Goal: Task Accomplishment & Management: Manage account settings

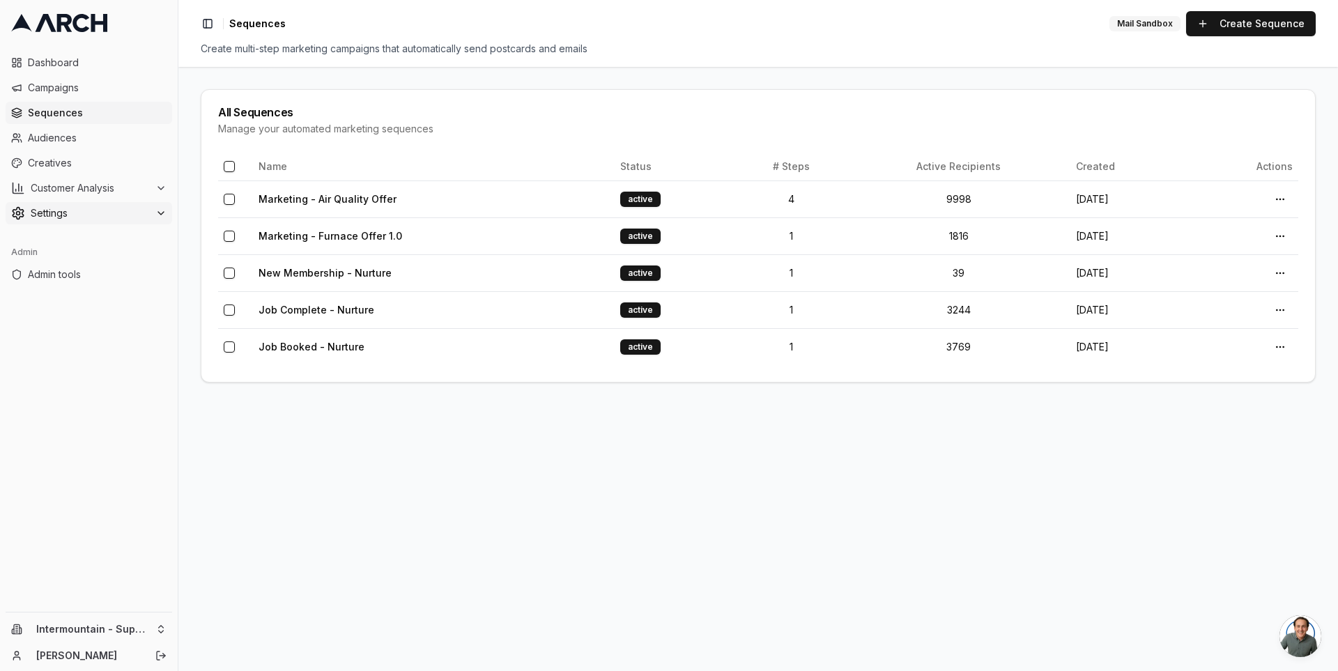
click at [148, 207] on span "Settings" at bounding box center [90, 213] width 119 height 14
click at [96, 270] on span "Admin tools" at bounding box center [97, 275] width 139 height 14
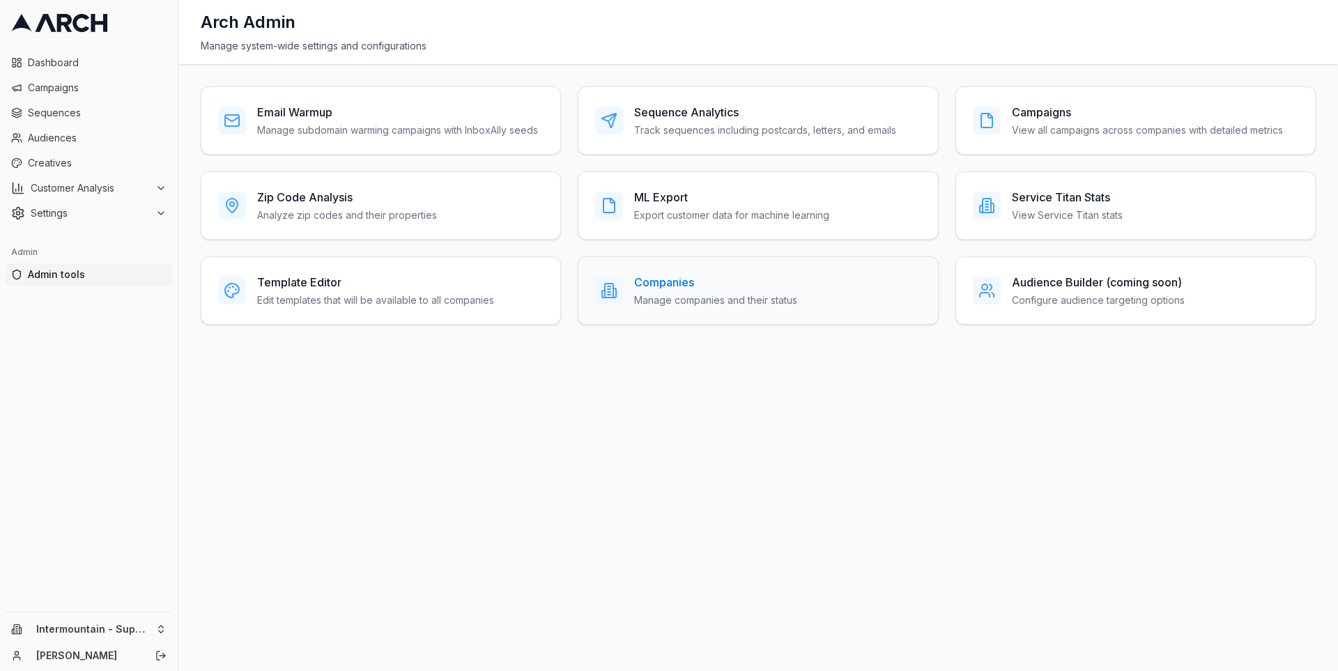
click at [635, 280] on h3 "Companies" at bounding box center [715, 282] width 163 height 17
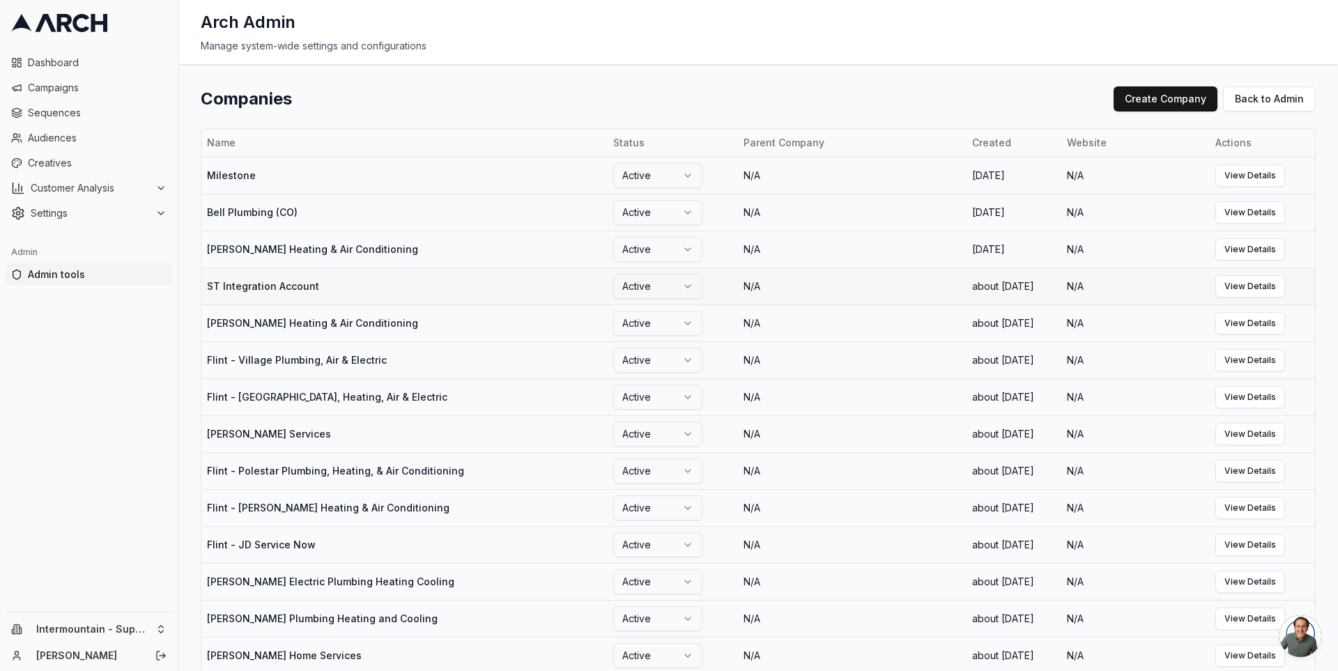
scroll to position [727, 0]
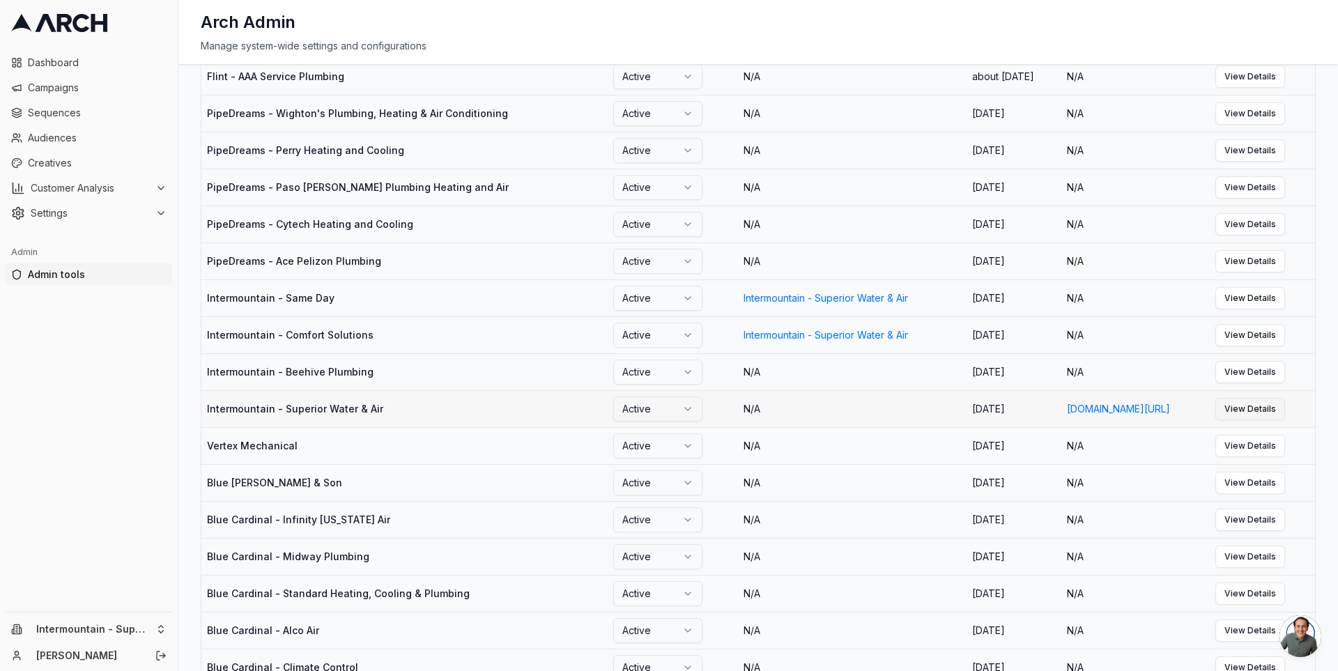
click at [1257, 420] on link "View Details" at bounding box center [1250, 409] width 70 height 22
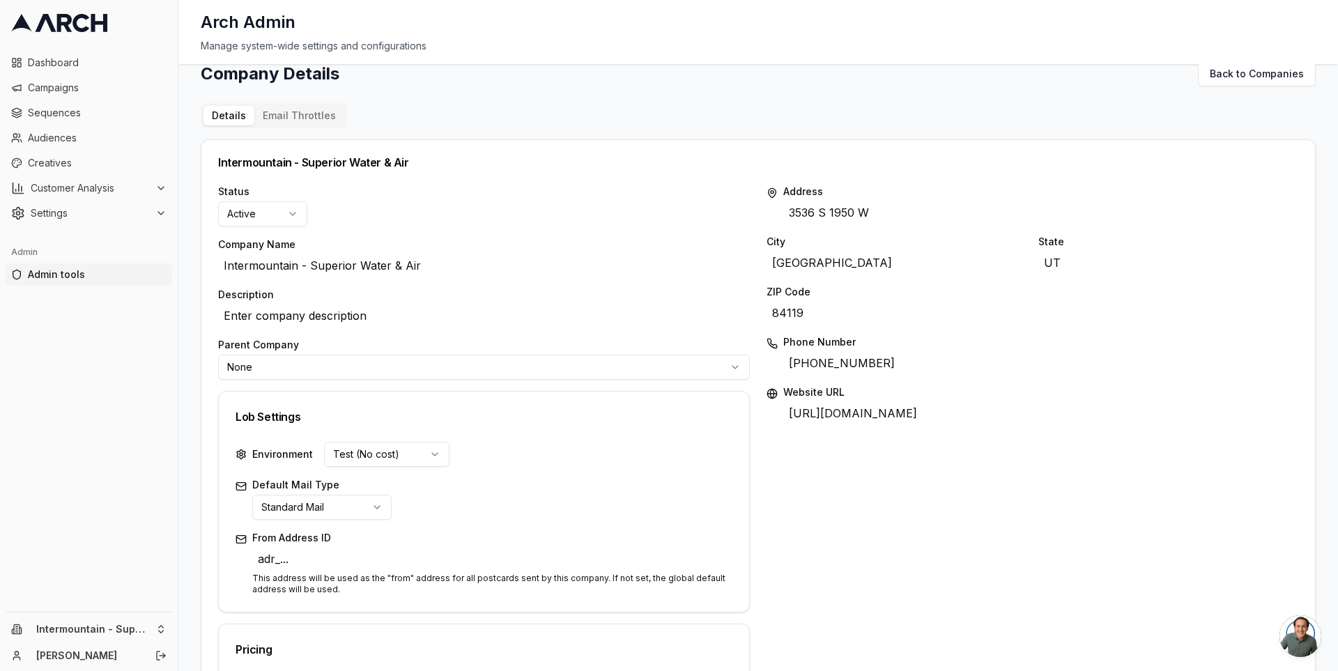
scroll to position [28, 0]
click at [160, 625] on html "Dashboard Campaigns Sequences Audiences Creatives Customer Analysis Settings Ad…" at bounding box center [669, 335] width 1338 height 671
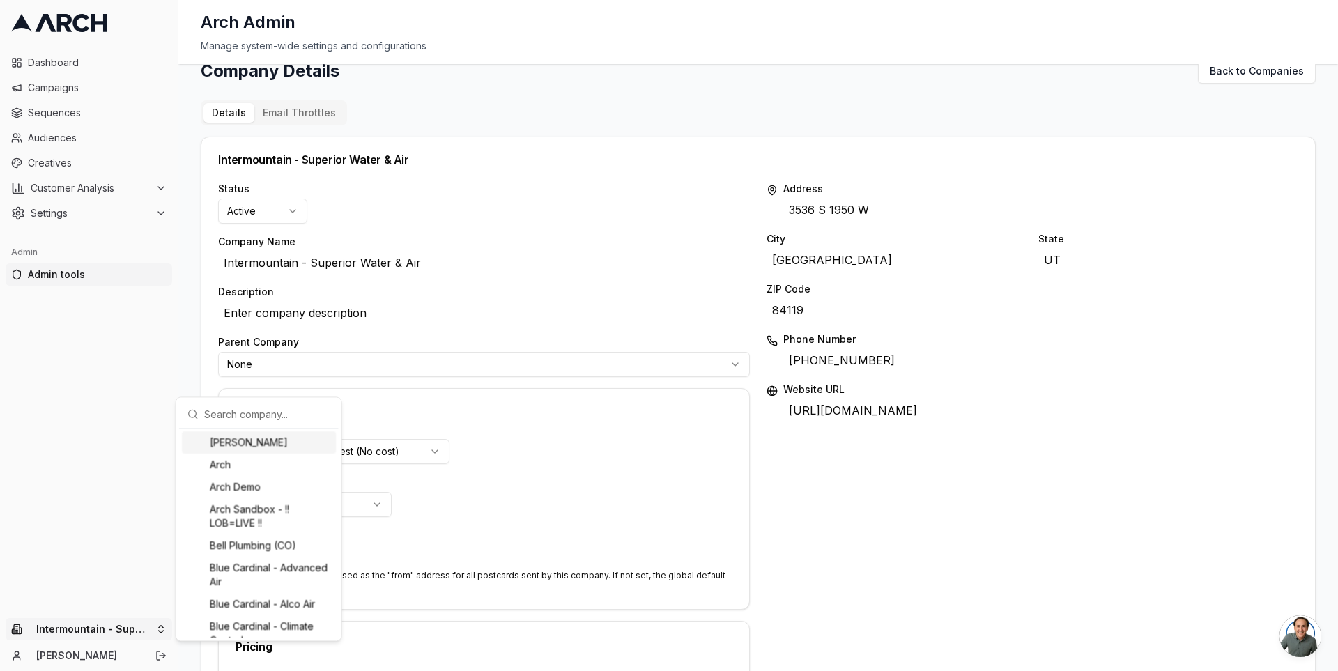
click at [217, 417] on input "text" at bounding box center [267, 414] width 126 height 28
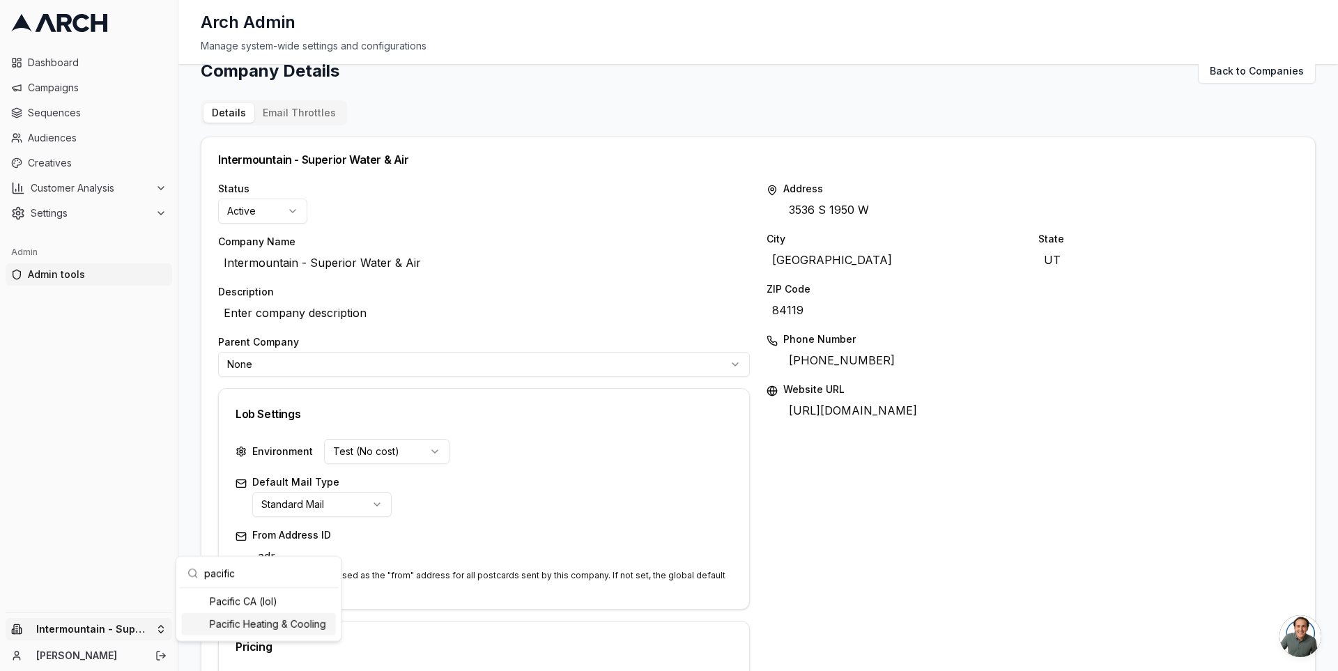
type input "pacific"
click at [229, 622] on div "Pacific Heating & Cooling" at bounding box center [259, 624] width 154 height 22
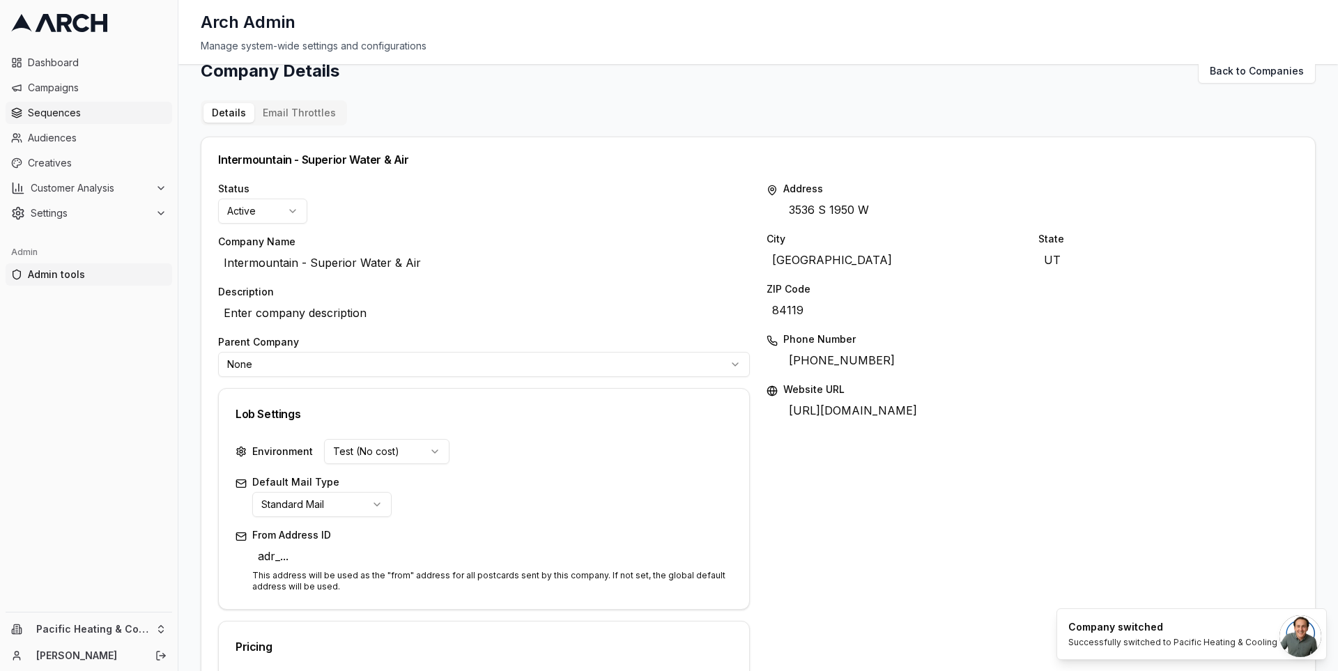
click at [101, 109] on span "Sequences" at bounding box center [97, 113] width 139 height 14
